Goal: Use online tool/utility: Utilize a website feature to perform a specific function

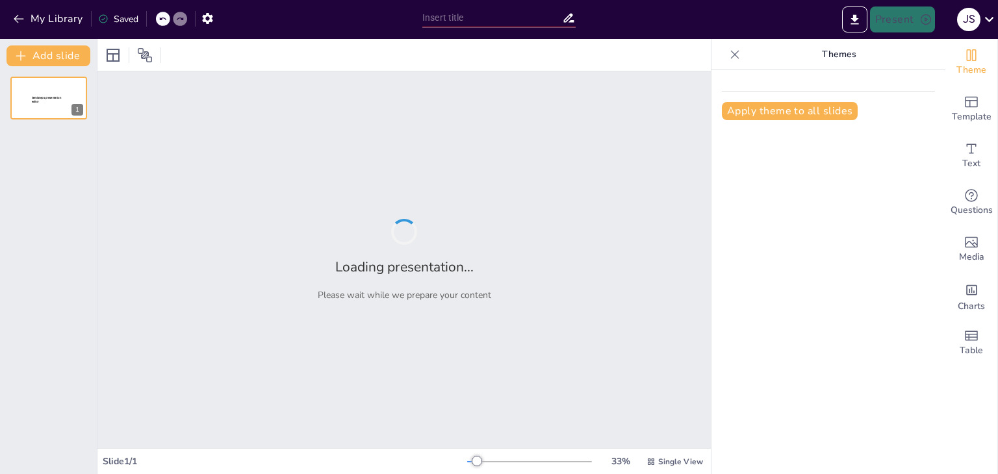
type input "Transformación Educativa: La IA y su Impacto en la Práctica Docente"
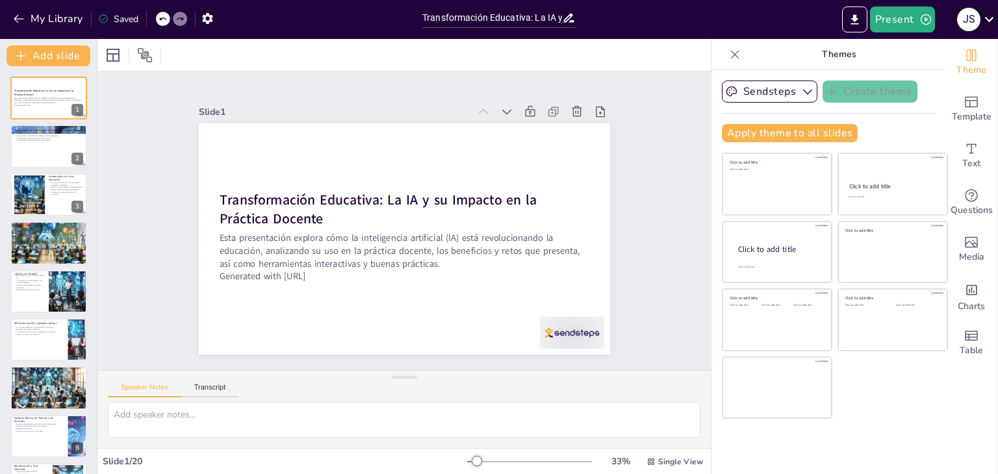
click at [973, 21] on div "J S" at bounding box center [968, 19] width 23 height 23
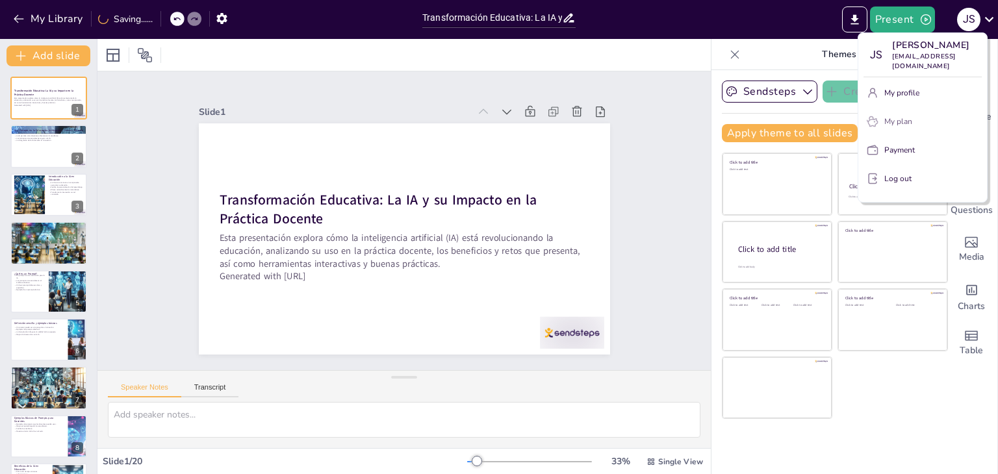
click at [904, 116] on p "My plan" at bounding box center [898, 122] width 28 height 12
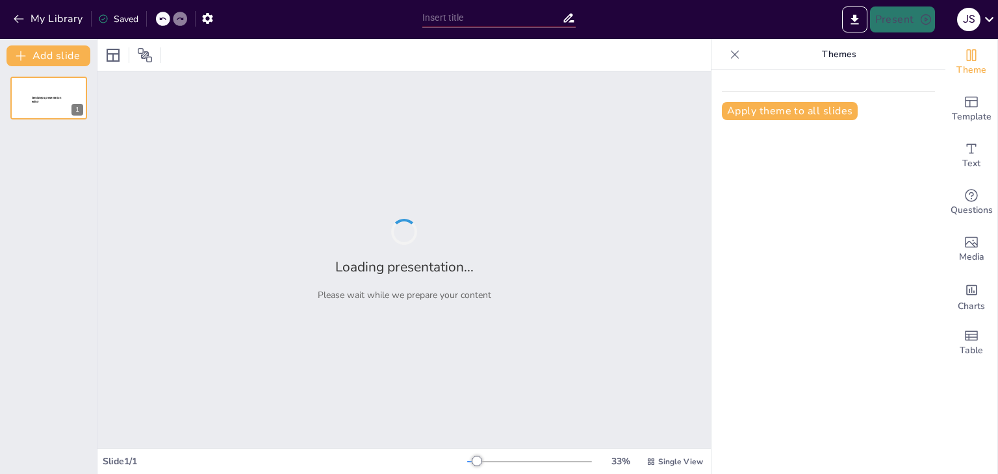
type input "Clasificación de los Animales Vertebrados"
